Goal: Obtain resource: Obtain resource

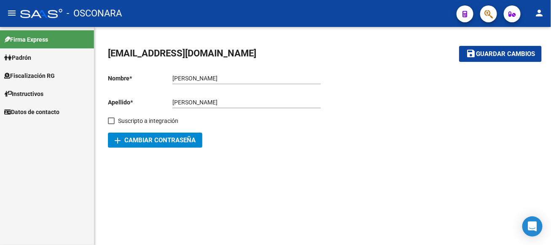
click at [38, 80] on span "Fiscalización RG" at bounding box center [29, 75] width 51 height 9
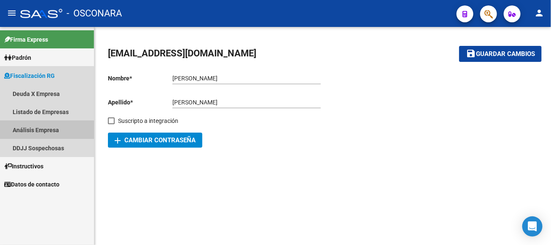
click at [42, 131] on link "Análisis Empresa" at bounding box center [47, 130] width 94 height 18
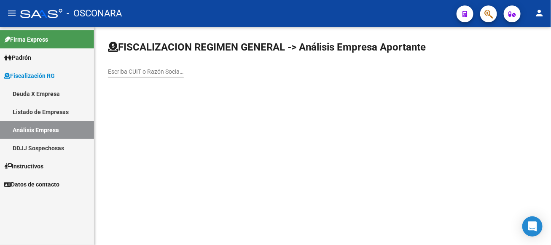
click at [184, 74] on input "Escriba CUIT o Razón Social para buscar" at bounding box center [146, 71] width 76 height 7
type input "[GEOGRAPHIC_DATA][PERSON_NAME]"
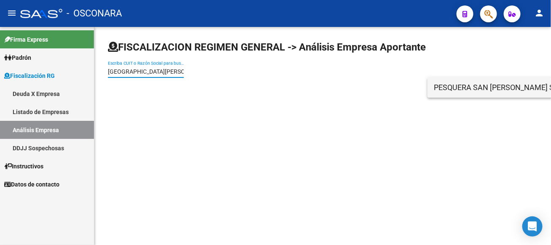
click at [499, 89] on span "PESQUERA SAN [PERSON_NAME] SOCIEDAD DE RESPONSABILIDAD LIMITADA" at bounding box center [554, 88] width 240 height 20
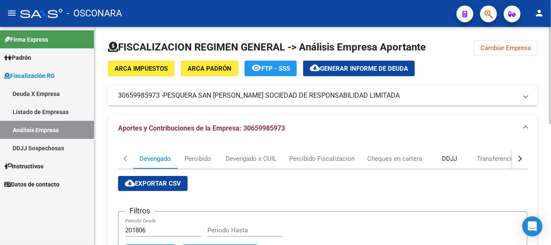
click at [448, 164] on div "DDJJ" at bounding box center [449, 159] width 42 height 20
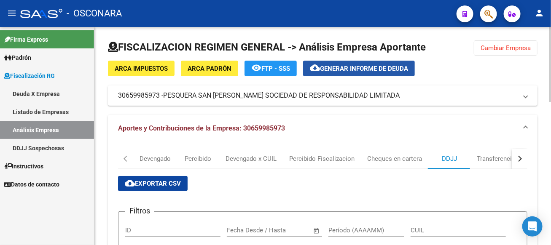
click at [368, 68] on span "Generar informe de deuda" at bounding box center [364, 69] width 88 height 8
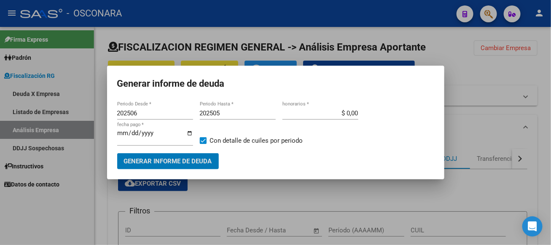
click at [200, 165] on span "Generar informe de deuda" at bounding box center [168, 162] width 88 height 8
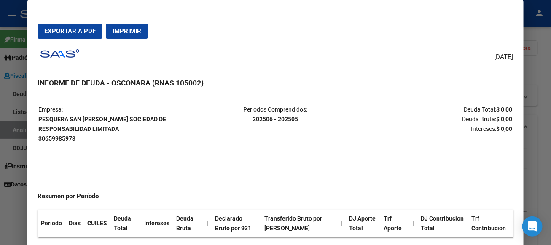
click at [547, 73] on div at bounding box center [275, 122] width 551 height 245
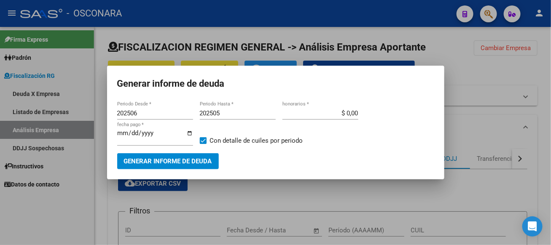
click at [175, 161] on span "Generar informe de deuda" at bounding box center [168, 162] width 88 height 8
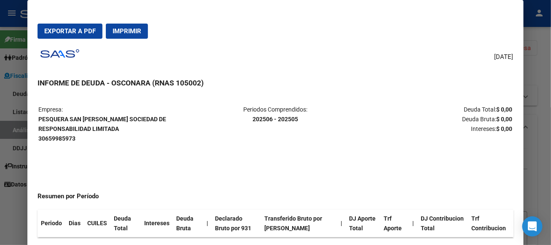
click at [71, 214] on th "Dias" at bounding box center [74, 224] width 19 height 28
click at [515, 214] on mat-dialog-content "Empresa: PESQUERA SAN [PERSON_NAME] SOCIEDAD DE RESPONSABILIDAD LIMITADA 306599…" at bounding box center [275, 172] width 496 height 152
click at [84, 28] on span "Exportar a PDF" at bounding box center [69, 31] width 51 height 8
click at [539, 41] on div at bounding box center [275, 122] width 551 height 245
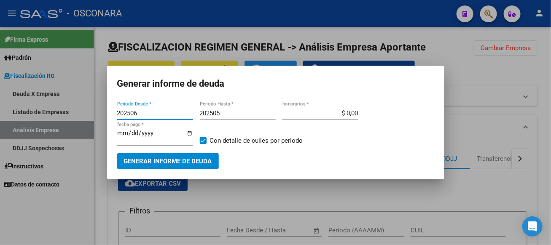
drag, startPoint x: 145, startPoint y: 116, endPoint x: 128, endPoint y: 113, distance: 16.6
click at [128, 113] on input "202506" at bounding box center [155, 114] width 76 height 8
type input "202406"
click at [160, 163] on span "Generar informe de deuda" at bounding box center [168, 162] width 88 height 8
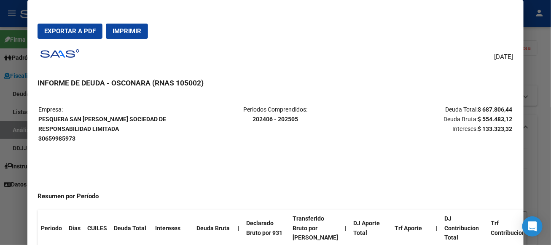
click at [19, 204] on div at bounding box center [275, 122] width 551 height 245
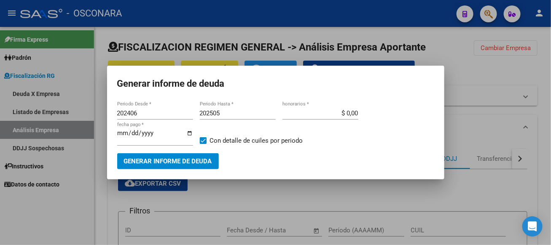
click at [338, 113] on input "$ 0,00" at bounding box center [321, 114] width 76 height 8
drag, startPoint x: 340, startPoint y: 115, endPoint x: 384, endPoint y: 123, distance: 44.5
click at [384, 123] on div "202406 Periodo Desde * 202505 Periodo Hasta * $ 0,00 honorarios * [DATE] fecha …" at bounding box center [275, 130] width 317 height 46
drag, startPoint x: 345, startPoint y: 112, endPoint x: 333, endPoint y: 111, distance: 11.8
click at [333, 111] on input "$ 0,15" at bounding box center [321, 114] width 76 height 8
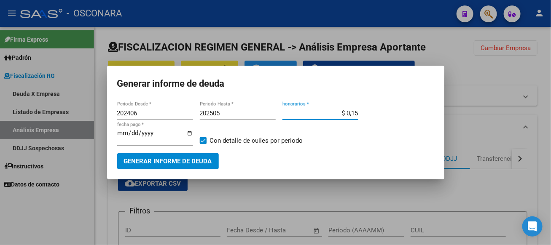
drag, startPoint x: 347, startPoint y: 111, endPoint x: 354, endPoint y: 112, distance: 6.8
click at [354, 112] on input "$ 0,15" at bounding box center [321, 114] width 76 height 8
click at [297, 102] on mat-dialog-content "202406 Periodo Desde * 202505 Periodo Hasta * $ 0,15 honorarios * [DATE] fecha …" at bounding box center [275, 134] width 337 height 69
click at [295, 103] on mat-dialog-content "202406 Periodo Desde * 202505 Periodo Hasta * $ 0,15 honorarios * [DATE] fecha …" at bounding box center [275, 134] width 337 height 69
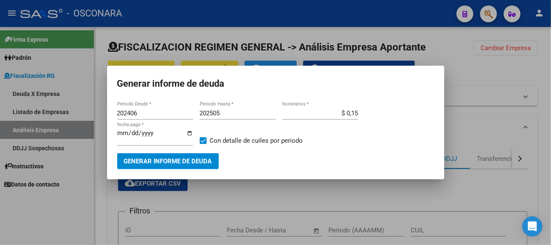
drag, startPoint x: 295, startPoint y: 103, endPoint x: 286, endPoint y: 107, distance: 10.0
click at [286, 107] on mat-dialog-content "202406 Periodo Desde * 202505 Periodo Hasta * $ 0,15 honorarios * [DATE] fecha …" at bounding box center [275, 134] width 337 height 69
drag, startPoint x: 342, startPoint y: 112, endPoint x: 393, endPoint y: 113, distance: 50.2
click at [393, 113] on div "202406 Periodo Desde * 202505 Periodo Hasta * $ 0,15 honorarios * [DATE] fecha …" at bounding box center [275, 130] width 317 height 46
click at [186, 165] on span "Generar informe de deuda" at bounding box center [168, 162] width 88 height 8
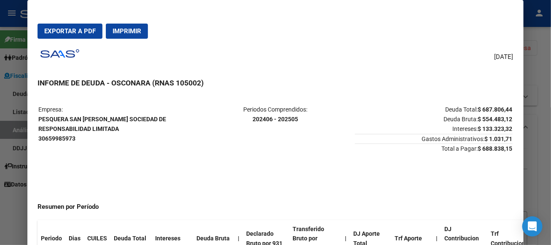
click at [544, 69] on div at bounding box center [275, 122] width 551 height 245
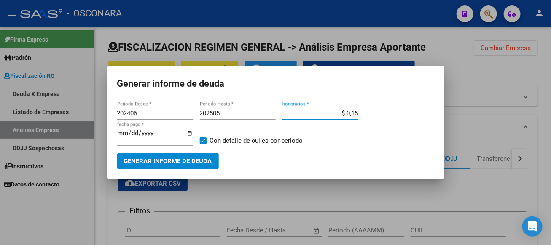
drag, startPoint x: 336, startPoint y: 111, endPoint x: 376, endPoint y: 114, distance: 40.1
click at [376, 114] on div "202406 Periodo Desde * 202505 Periodo Hasta * $ 0,15 honorarios * [DATE] fecha …" at bounding box center [275, 130] width 317 height 46
drag, startPoint x: 360, startPoint y: 113, endPoint x: 330, endPoint y: 115, distance: 30.4
click at [331, 114] on input "$ 0,15" at bounding box center [321, 114] width 76 height 8
drag, startPoint x: 324, startPoint y: 110, endPoint x: 398, endPoint y: 119, distance: 74.9
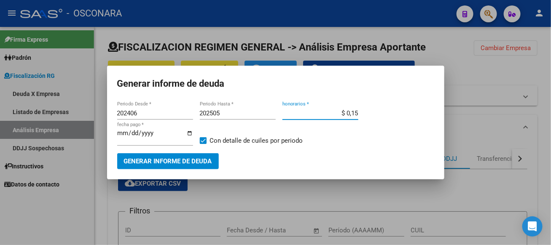
click at [398, 119] on div "202406 Periodo Desde * 202505 Periodo Hasta * $ 0,15 honorarios * [DATE] fecha …" at bounding box center [275, 130] width 317 height 46
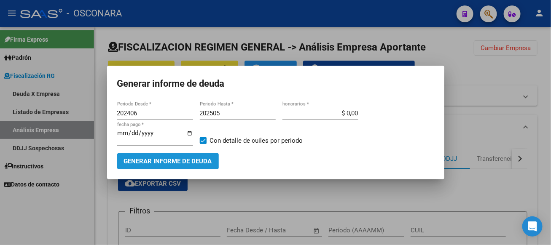
click at [164, 158] on button "Generar informe de deuda" at bounding box center [168, 162] width 102 height 16
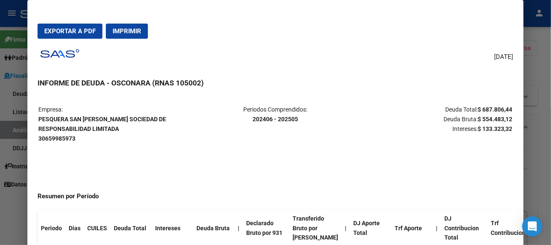
click at [537, 67] on div at bounding box center [275, 122] width 551 height 245
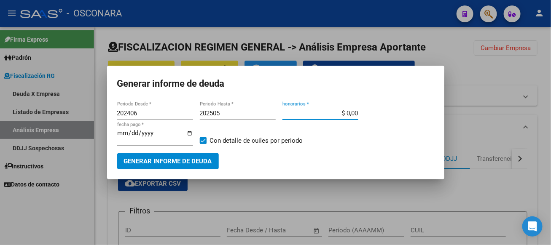
click at [338, 112] on input "$ 0,00" at bounding box center [321, 114] width 76 height 8
drag, startPoint x: 338, startPoint y: 112, endPoint x: 380, endPoint y: 115, distance: 41.4
click at [380, 115] on div "202406 Periodo Desde * 202505 Periodo Hasta * $ 0,00 honorarios * [DATE] fecha …" at bounding box center [275, 130] width 317 height 46
type input "$ 103.170,96"
click at [183, 162] on span "Generar informe de deuda" at bounding box center [168, 162] width 88 height 8
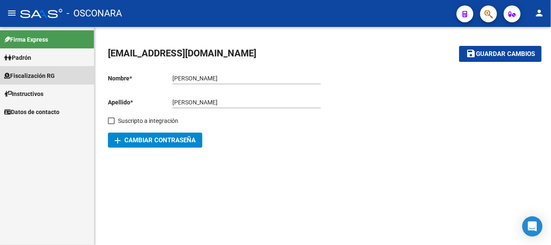
click at [27, 74] on span "Fiscalización RG" at bounding box center [29, 75] width 51 height 9
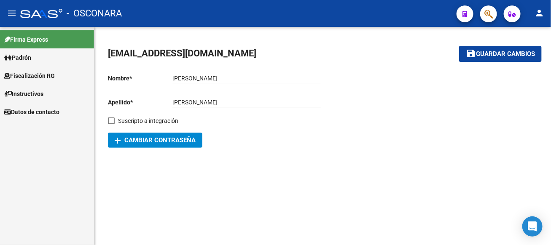
click at [48, 92] on link "Instructivos" at bounding box center [47, 94] width 94 height 18
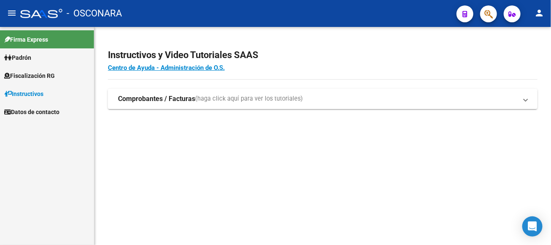
click at [49, 76] on span "Fiscalización RG" at bounding box center [29, 75] width 51 height 9
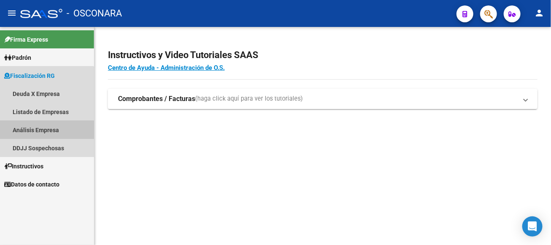
click at [26, 131] on link "Análisis Empresa" at bounding box center [47, 130] width 94 height 18
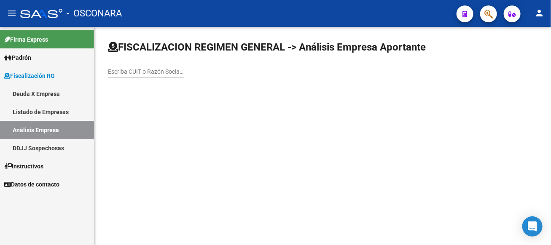
click at [184, 82] on div "Escriba CUIT o Razón Social para buscar" at bounding box center [146, 73] width 76 height 24
click at [184, 71] on input "Escriba CUIT o Razón Social para buscar" at bounding box center [146, 71] width 76 height 7
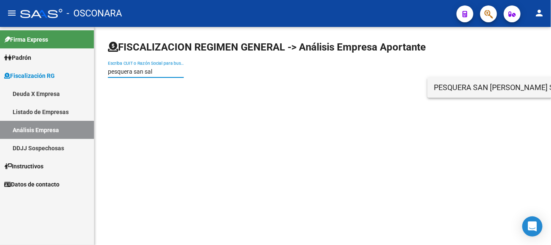
type input "pesquera san sal"
click at [517, 83] on span "PESQUERA SAN [PERSON_NAME] SOCIEDAD DE RESPONSABILIDAD LIMITADA" at bounding box center [554, 88] width 240 height 20
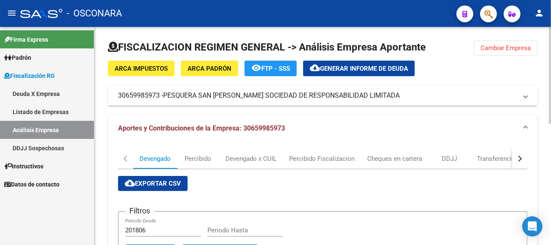
click at [357, 92] on span "PESQUERA SAN [PERSON_NAME] SOCIEDAD DE RESPONSABILIDAD LIMITADA" at bounding box center [281, 95] width 237 height 9
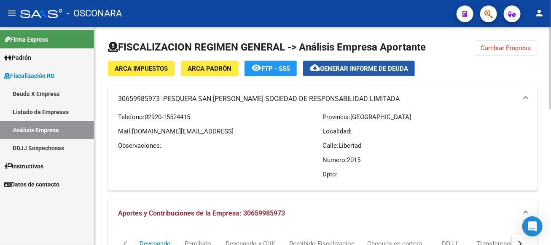
click at [345, 66] on span "Generar informe de deuda" at bounding box center [364, 69] width 88 height 8
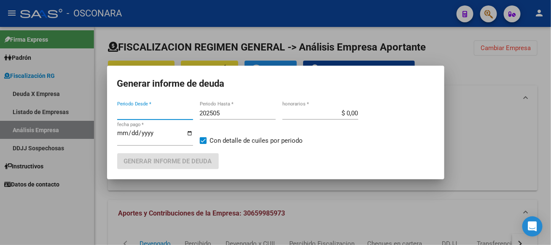
type input "202506"
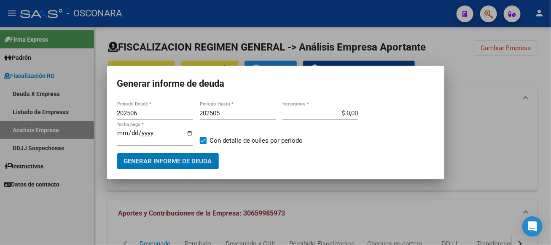
click at [323, 112] on input "$ 0,00" at bounding box center [321, 114] width 76 height 8
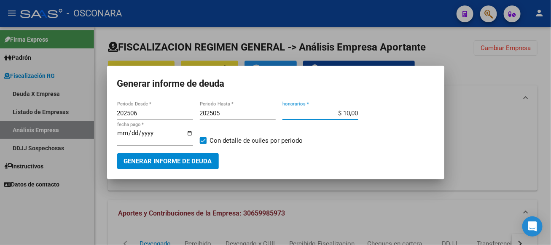
click at [349, 112] on input "$ 10,00" at bounding box center [321, 114] width 76 height 8
type input "$ 15,00"
click at [209, 158] on span "Generar informe de deuda" at bounding box center [168, 162] width 88 height 8
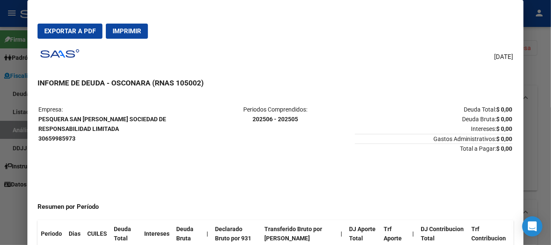
click at [544, 39] on div at bounding box center [275, 122] width 551 height 245
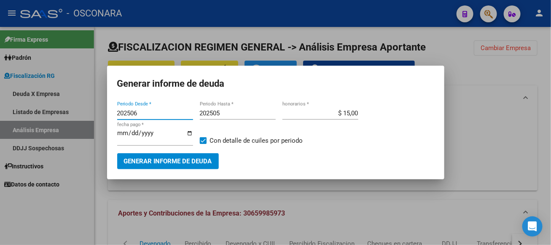
drag, startPoint x: 143, startPoint y: 113, endPoint x: 131, endPoint y: 113, distance: 11.8
click at [131, 113] on input "202506" at bounding box center [155, 114] width 76 height 8
type input "202501"
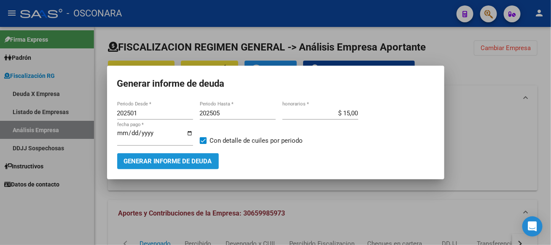
click at [183, 165] on span "Generar informe de deuda" at bounding box center [168, 162] width 88 height 8
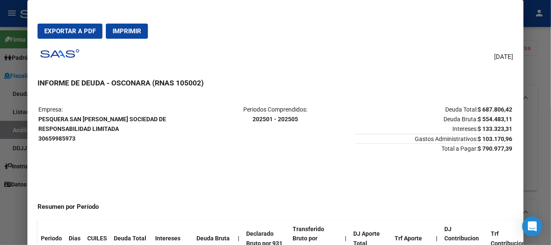
click at [537, 70] on div at bounding box center [275, 122] width 551 height 245
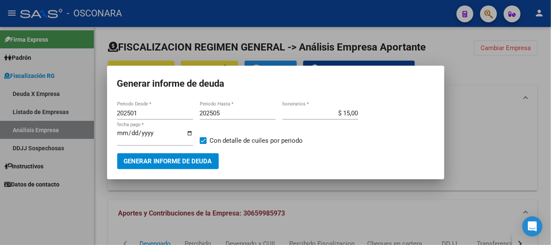
click at [532, 81] on div at bounding box center [275, 122] width 551 height 245
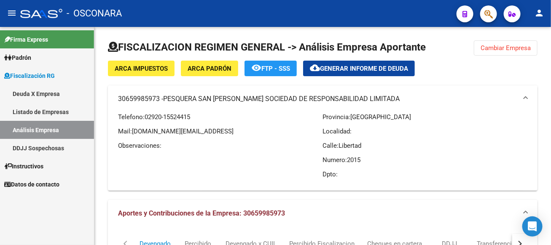
click at [27, 14] on div at bounding box center [41, 13] width 42 height 9
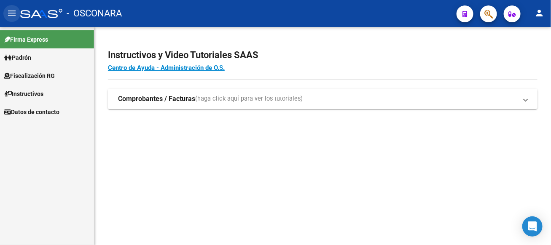
click at [8, 12] on mat-icon "menu" at bounding box center [12, 13] width 10 height 10
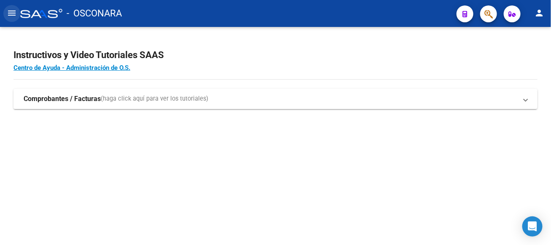
click at [8, 12] on mat-icon "menu" at bounding box center [12, 13] width 10 height 10
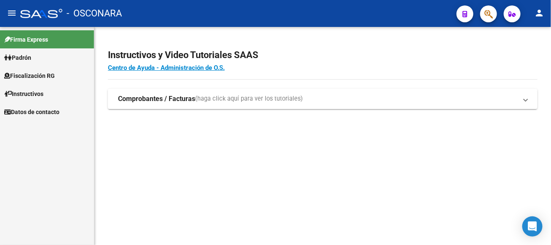
click at [29, 72] on span "Fiscalización RG" at bounding box center [29, 75] width 51 height 9
click at [38, 73] on span "Fiscalización RG" at bounding box center [29, 75] width 51 height 9
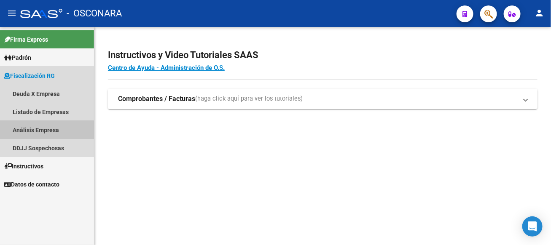
click at [28, 134] on link "Análisis Empresa" at bounding box center [47, 130] width 94 height 18
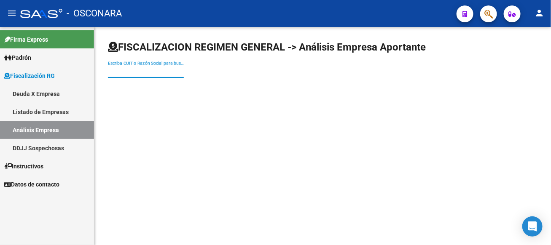
click at [184, 73] on input "Escriba CUIT o Razón Social para buscar" at bounding box center [146, 71] width 76 height 7
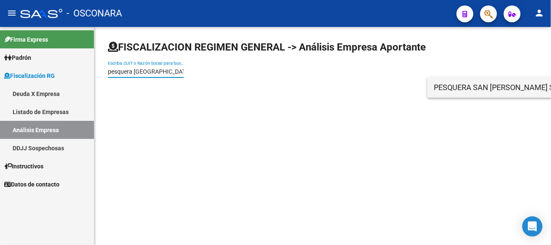
type input "pesquera [GEOGRAPHIC_DATA][PERSON_NAME]"
click at [494, 90] on span "PESQUERA SAN [PERSON_NAME] SOCIEDAD DE RESPONSABILIDAD LIMITADA" at bounding box center [554, 88] width 240 height 20
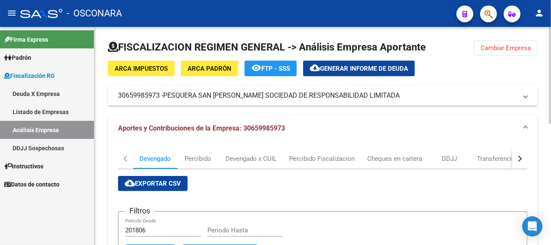
click at [337, 66] on span "Generar informe de deuda" at bounding box center [364, 69] width 88 height 8
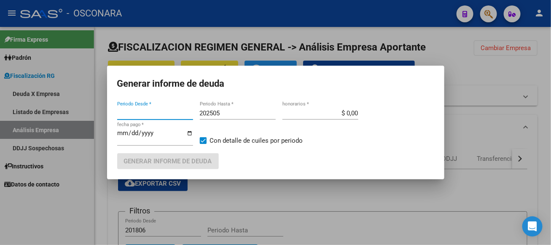
type input "202506"
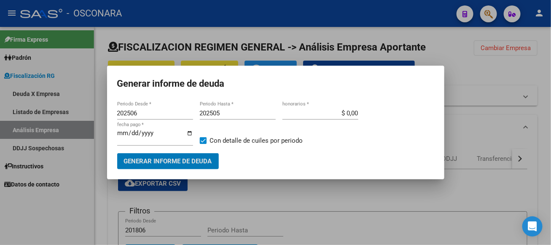
click at [117, 154] on button "Generar informe de deuda" at bounding box center [168, 162] width 102 height 16
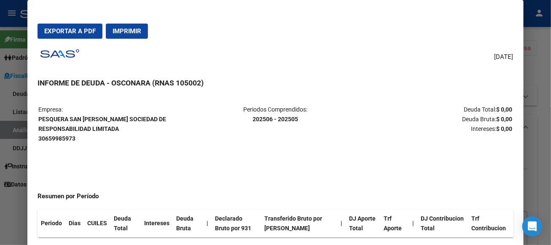
click at [540, 68] on div at bounding box center [275, 122] width 551 height 245
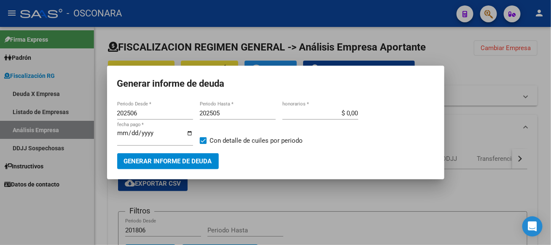
click at [145, 115] on input "202506" at bounding box center [155, 114] width 76 height 8
type input "202501"
click at [159, 160] on span "Generar informe de deuda" at bounding box center [168, 162] width 88 height 8
